Goal: Task Accomplishment & Management: Complete application form

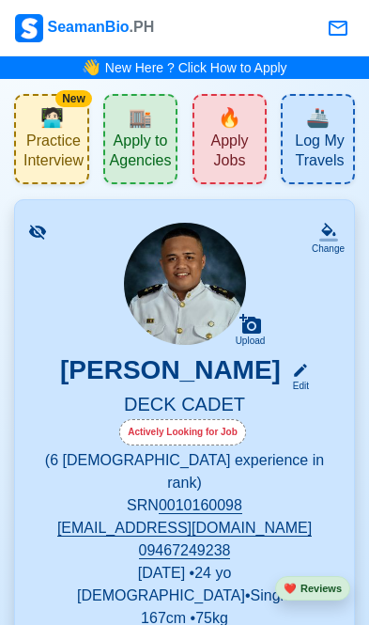
click at [236, 399] on h5 "DECK CADET" at bounding box center [185, 406] width 294 height 26
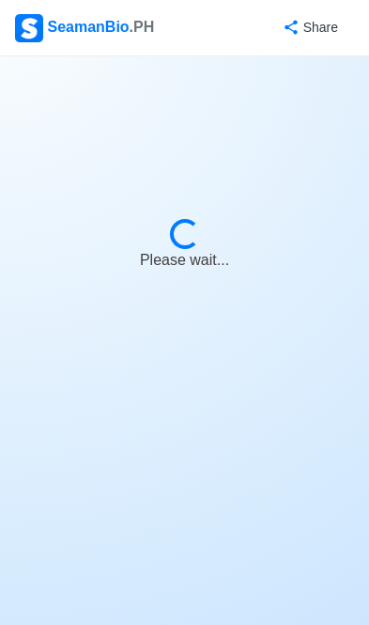
select select "Actively Looking for Job"
select select "Visible for Hiring"
select select "Single"
select select "[DEMOGRAPHIC_DATA]"
select select "PH"
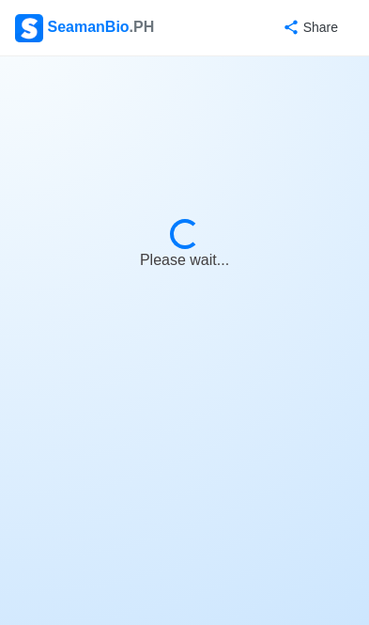
select select "0"
select select "6"
select select "4102416000000"
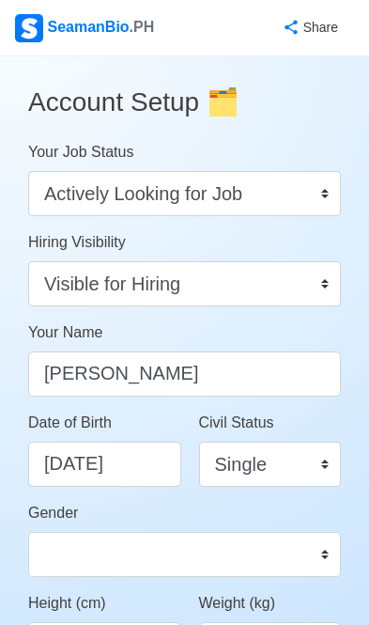
scroll to position [28, 0]
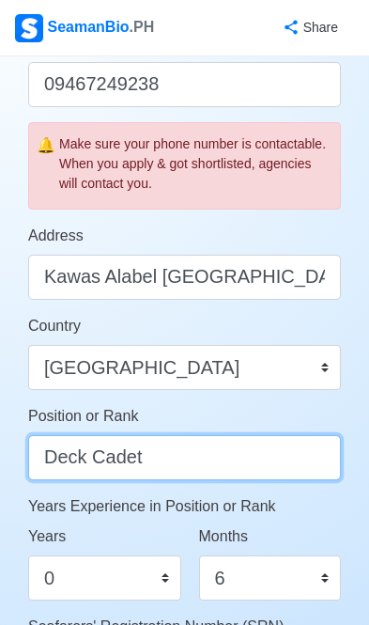
click at [277, 458] on input "Deck Cadet" at bounding box center [184, 457] width 313 height 45
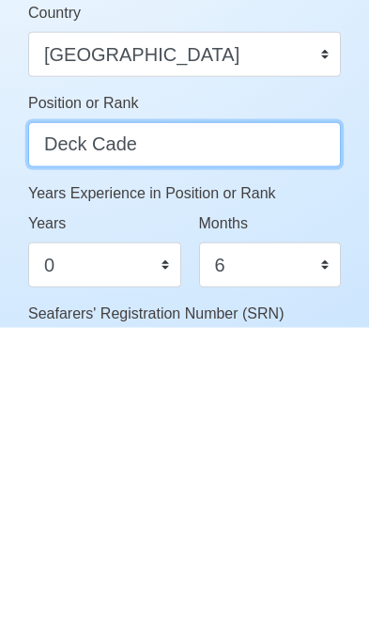
type input "Deck Cadet"
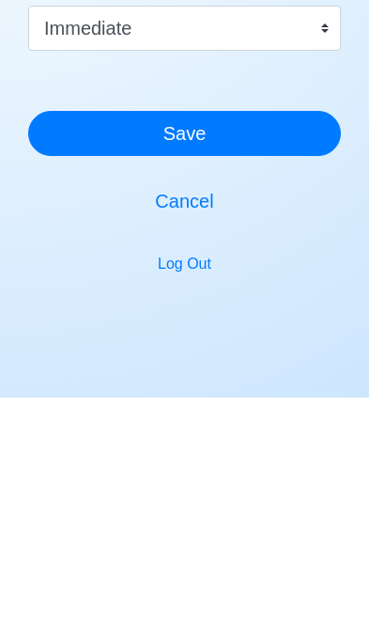
scroll to position [1210, 0]
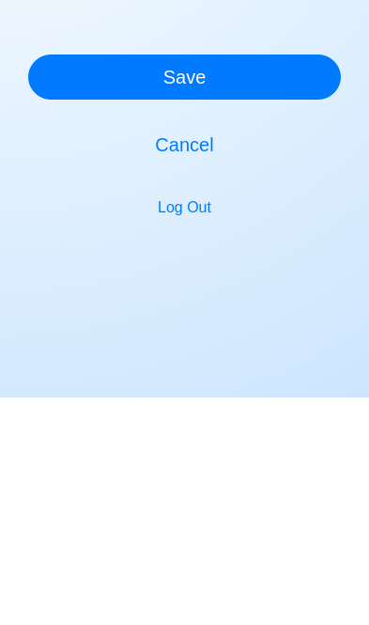
click at [162, 350] on button "Cancel" at bounding box center [184, 372] width 313 height 45
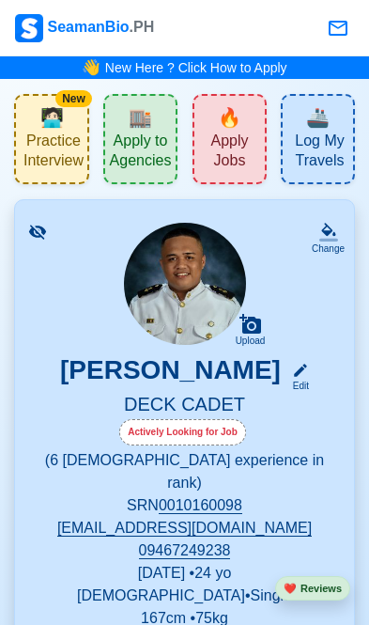
click at [228, 153] on span "Apply Jobs" at bounding box center [229, 153] width 63 height 43
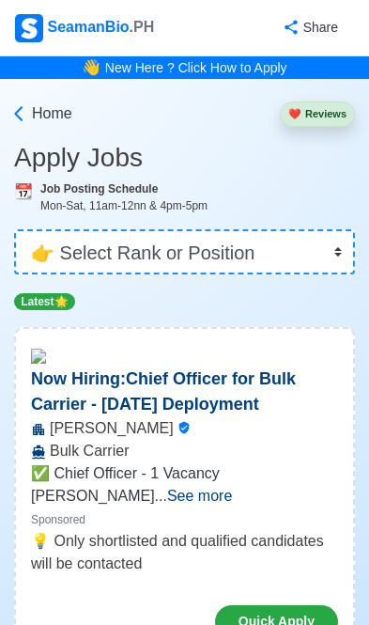
click at [98, 243] on select "👉 Select Rank or Position Master Chief Officer 2nd Officer 3rd Officer Junior O…" at bounding box center [184, 251] width 341 height 45
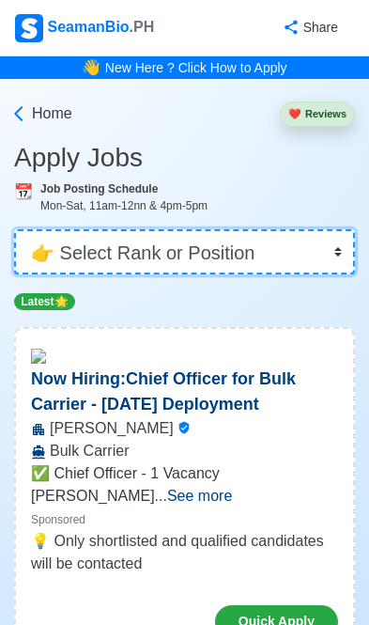
select select "Cadet"
